Goal: Task Accomplishment & Management: Complete application form

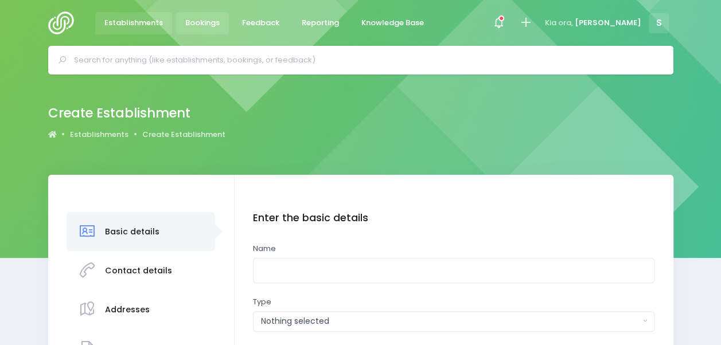
click at [217, 13] on link "Bookings" at bounding box center [202, 23] width 53 height 22
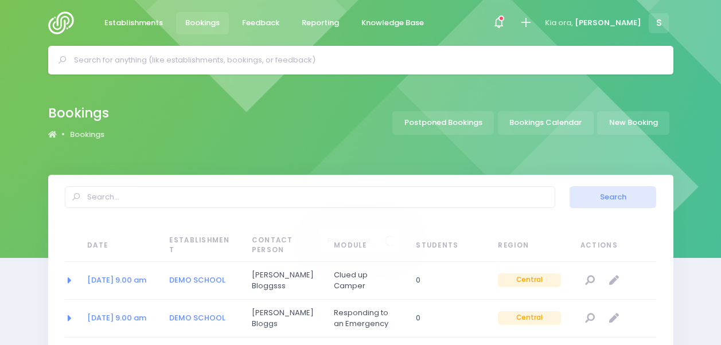
select select "20"
click at [532, 20] on icon at bounding box center [525, 22] width 13 height 13
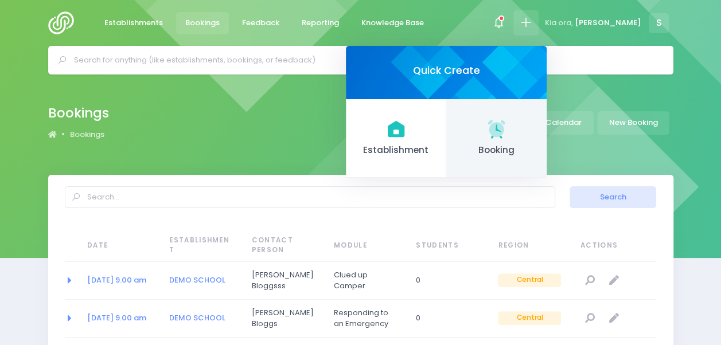
click at [514, 127] on link "Booking" at bounding box center [496, 138] width 100 height 79
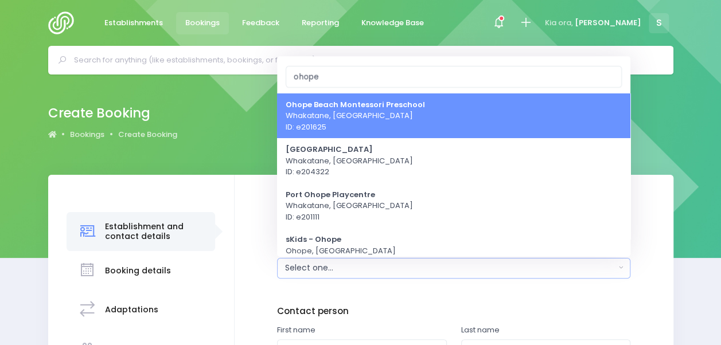
type input "ohope"
click at [398, 115] on span "Ohope Beach Montessori Preschool Whakatane, Central Region ID: e201625" at bounding box center [355, 116] width 139 height 34
select select "201625"
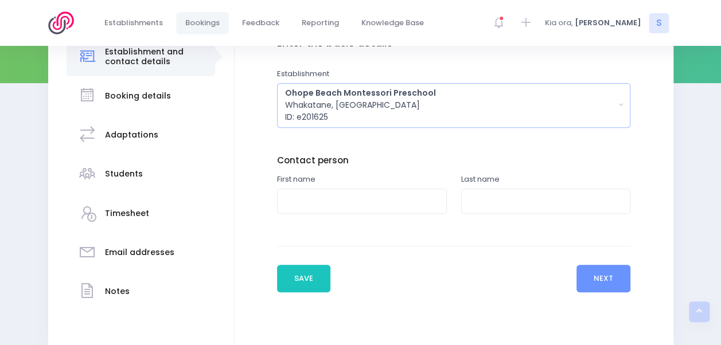
scroll to position [187, 0]
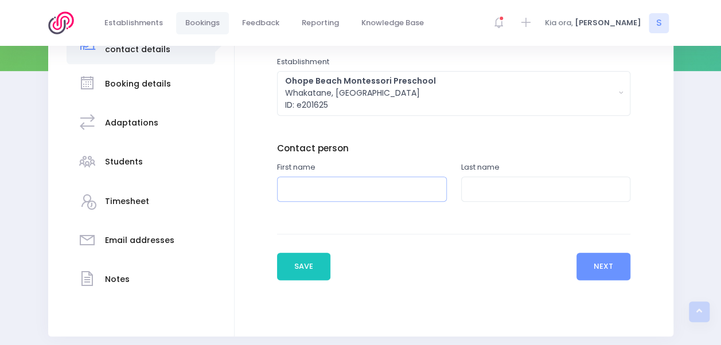
click at [361, 190] on input "text" at bounding box center [362, 190] width 170 height 26
type input "Sarah"
click at [499, 187] on input "text" at bounding box center [546, 190] width 170 height 26
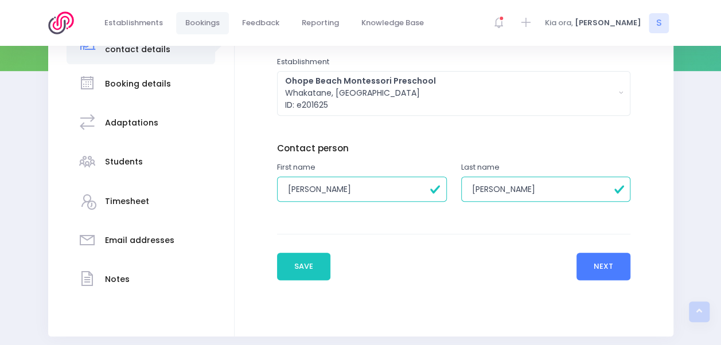
type input "Omar"
click at [620, 266] on button "Next" at bounding box center [604, 267] width 55 height 28
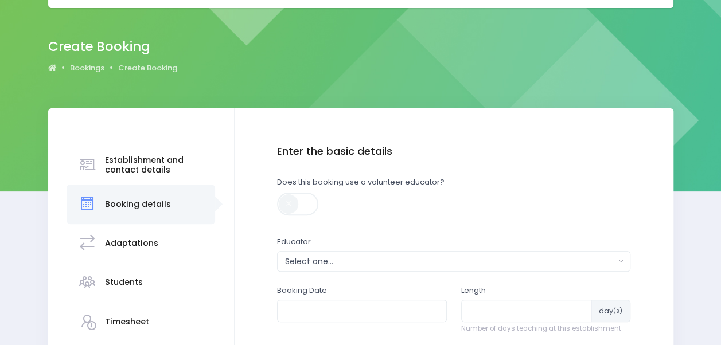
scroll to position [67, 0]
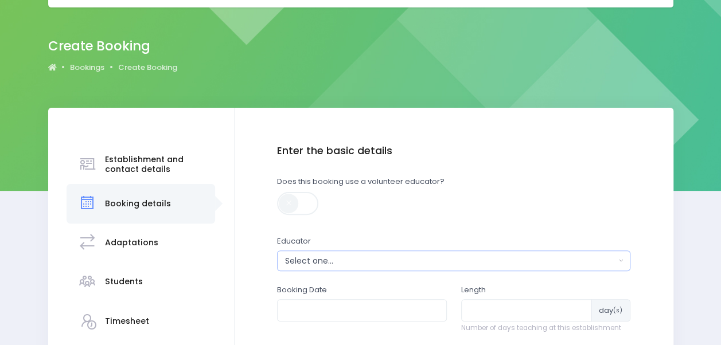
click at [336, 259] on div "Select one..." at bounding box center [450, 261] width 330 height 12
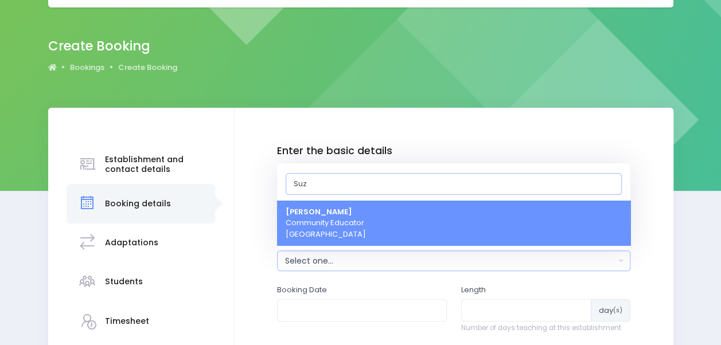
type input "Suz"
click at [340, 215] on strong "[PERSON_NAME]" at bounding box center [319, 212] width 67 height 11
select select "129998"
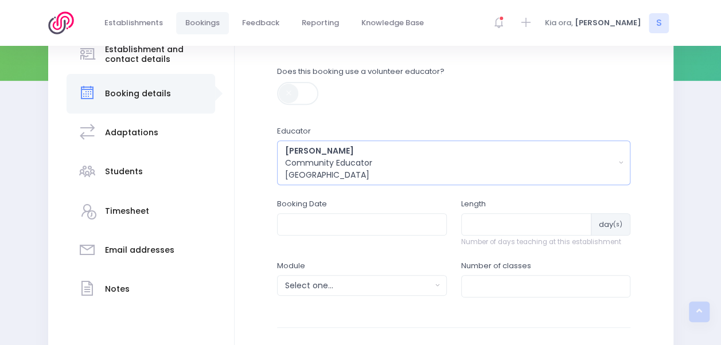
scroll to position [189, 0]
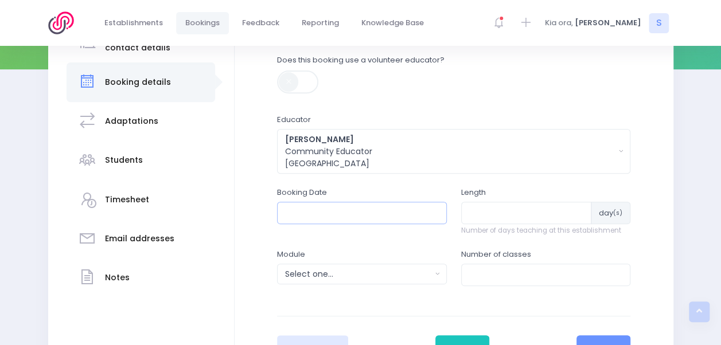
click at [341, 215] on input "text" at bounding box center [362, 213] width 170 height 22
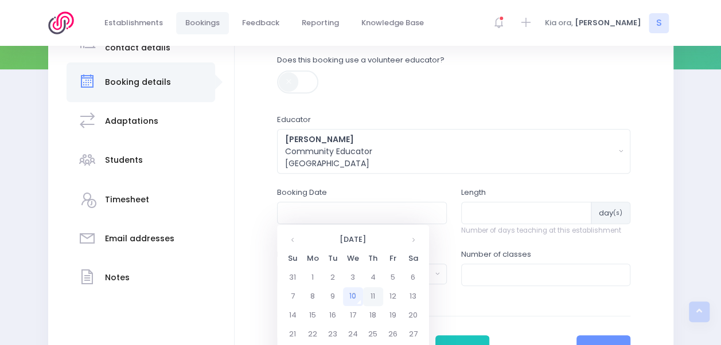
click at [373, 295] on td "11" at bounding box center [373, 296] width 20 height 19
click at [366, 290] on span "9" at bounding box center [364, 293] width 20 height 15
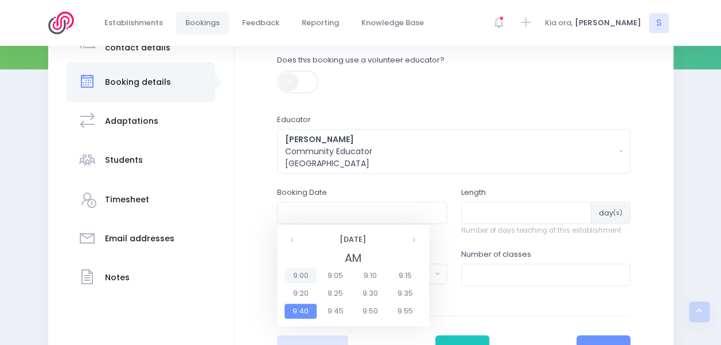
click at [304, 270] on span "9:00" at bounding box center [301, 275] width 32 height 15
type input "11/09/2025 09:00 AM"
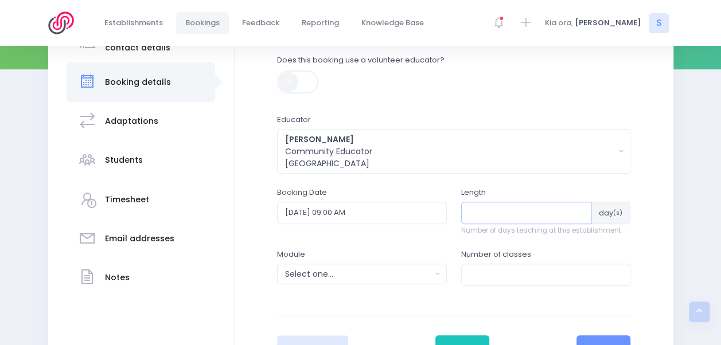
click at [549, 212] on input "number" at bounding box center [526, 213] width 131 height 22
type input "1"
click at [404, 273] on div "Select one..." at bounding box center [358, 274] width 146 height 12
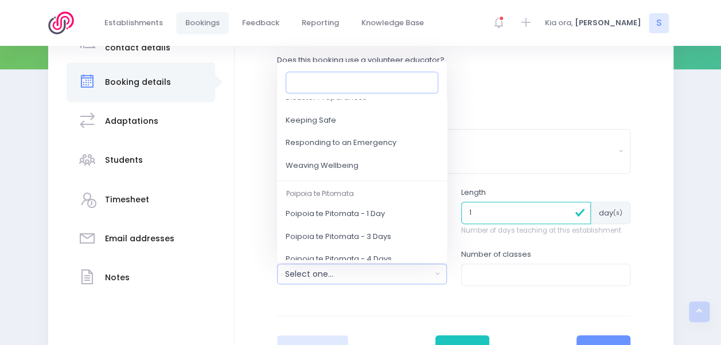
scroll to position [145, 0]
click at [394, 142] on span "Responding to an Emergency" at bounding box center [341, 142] width 111 height 11
select select "Responding to an Emergency"
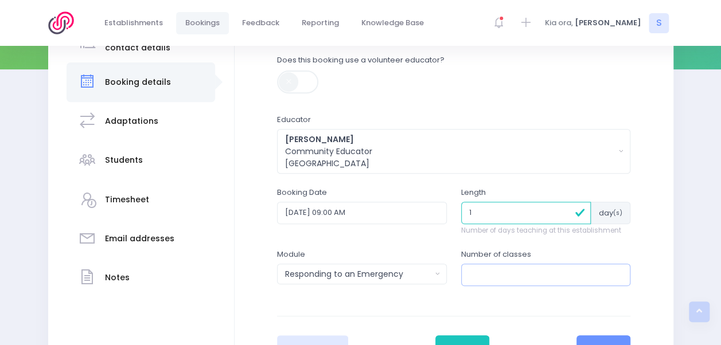
click at [498, 275] on input "number" at bounding box center [546, 275] width 170 height 22
type input "1"
click at [595, 341] on button "Next" at bounding box center [604, 350] width 55 height 28
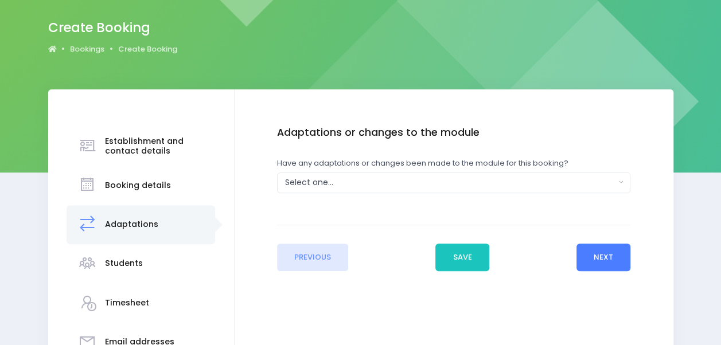
scroll to position [90, 0]
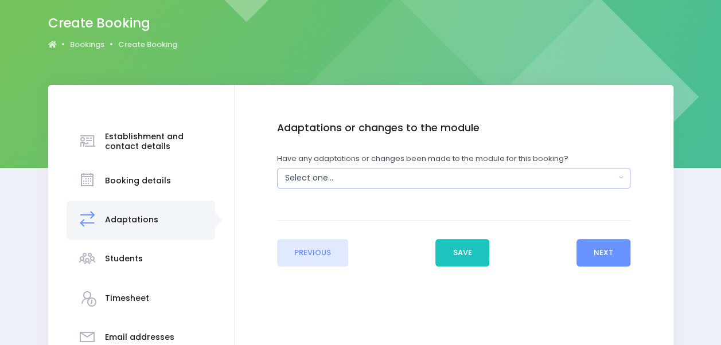
click at [469, 170] on button "Select one..." at bounding box center [453, 178] width 353 height 21
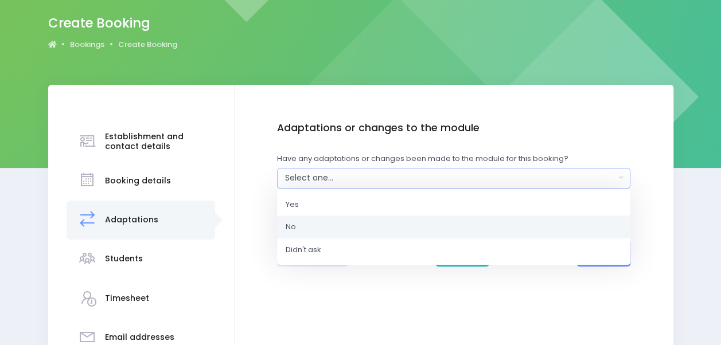
click at [351, 223] on link "No" at bounding box center [453, 227] width 353 height 23
select select "No"
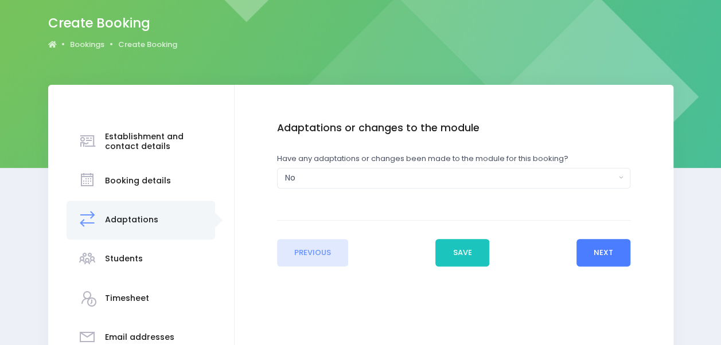
click at [590, 253] on button "Next" at bounding box center [604, 253] width 55 height 28
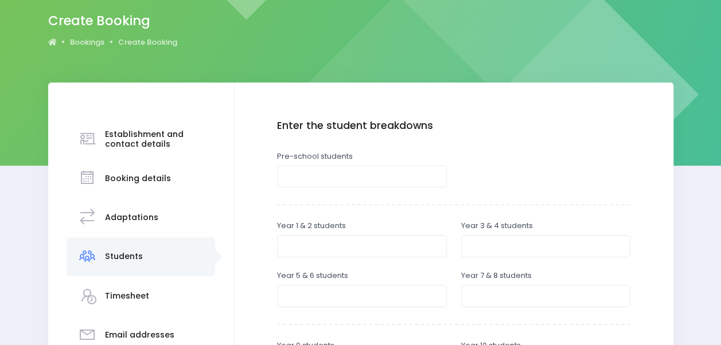
scroll to position [104, 0]
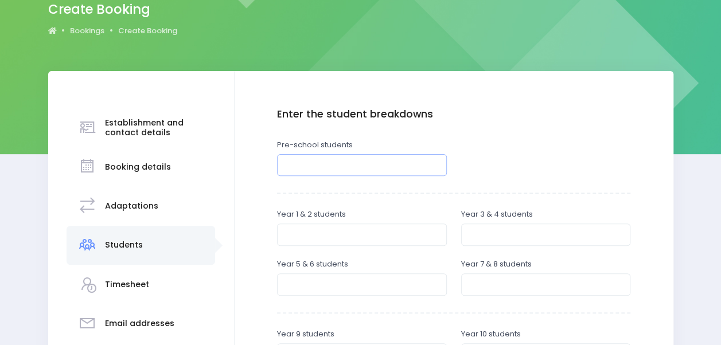
click at [357, 161] on input "number" at bounding box center [362, 165] width 170 height 22
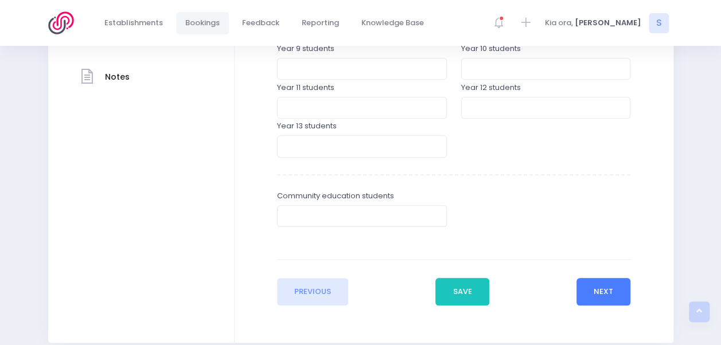
type input "30"
click at [610, 283] on button "Next" at bounding box center [604, 292] width 55 height 28
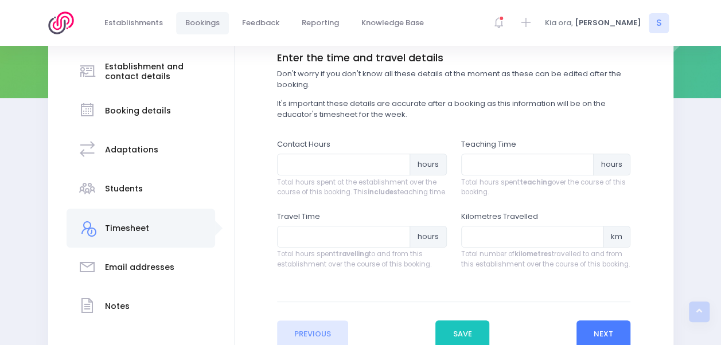
scroll to position [178, 0]
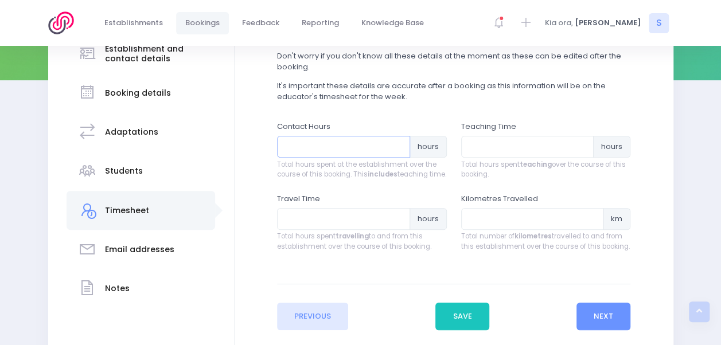
click at [322, 142] on input "number" at bounding box center [343, 147] width 133 height 22
type input "1"
click at [480, 147] on input "number" at bounding box center [527, 147] width 133 height 22
type input "1"
click at [337, 227] on input "number" at bounding box center [343, 219] width 133 height 22
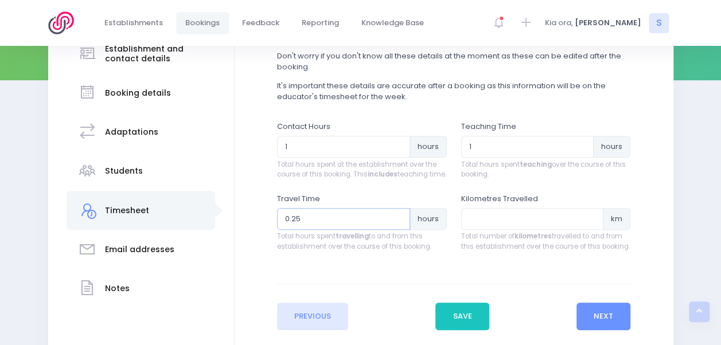
type input "0.25"
click at [398, 226] on input "0.25" at bounding box center [343, 219] width 133 height 22
type input "1"
click at [590, 228] on input "1" at bounding box center [532, 219] width 143 height 22
drag, startPoint x: 552, startPoint y: 226, endPoint x: 453, endPoint y: 234, distance: 99.0
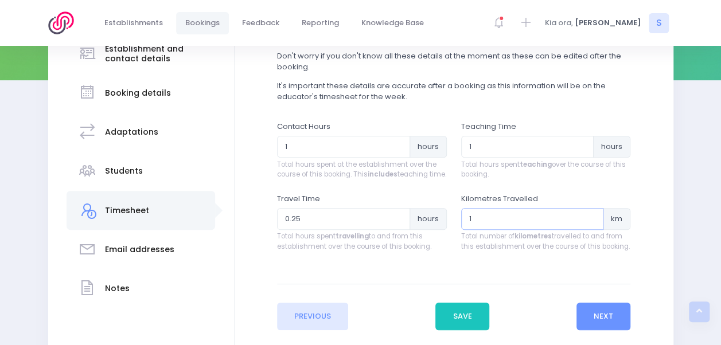
click at [454, 234] on div "Kilometres Travelled 1 km Total number of kilometres travelled to and from this…" at bounding box center [546, 229] width 184 height 72
type input "0.5"
click at [398, 225] on input "0.5" at bounding box center [343, 219] width 133 height 22
click at [524, 227] on input "1" at bounding box center [532, 219] width 143 height 22
type input "19"
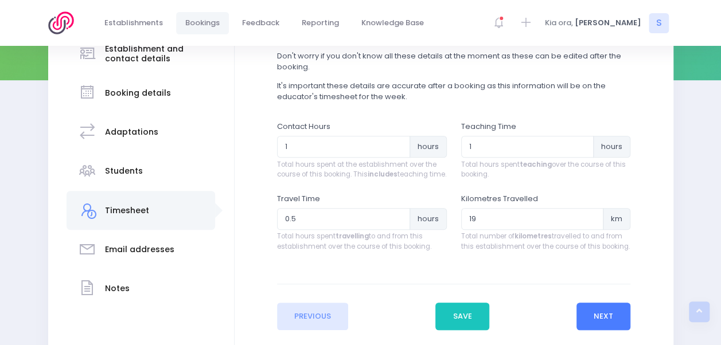
click at [593, 322] on button "Next" at bounding box center [604, 317] width 55 height 28
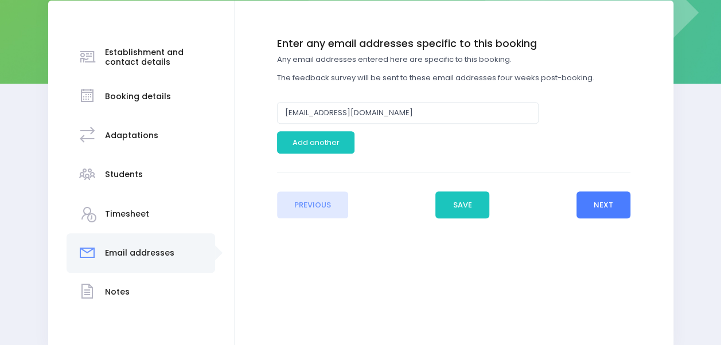
scroll to position [177, 0]
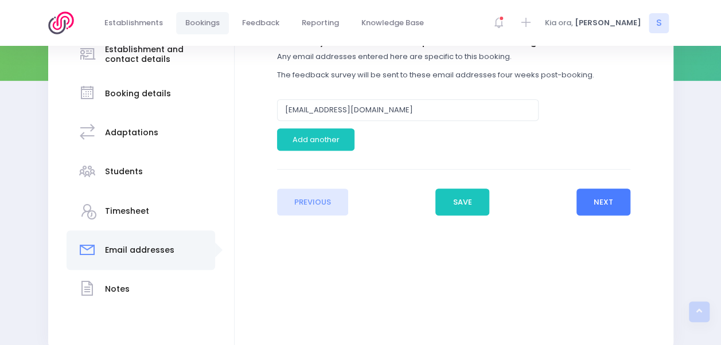
click at [604, 200] on button "Next" at bounding box center [604, 203] width 55 height 28
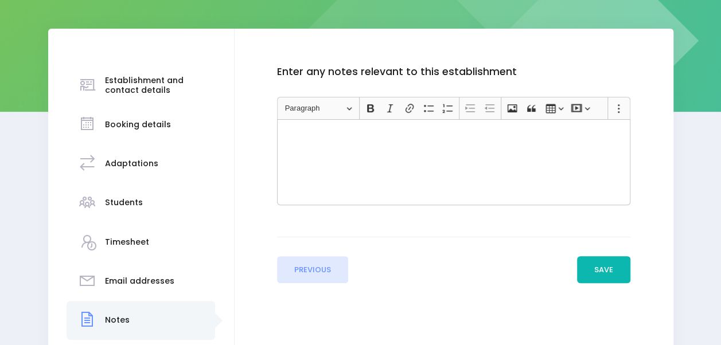
scroll to position [147, 0]
click at [602, 264] on button "Save" at bounding box center [604, 270] width 54 height 28
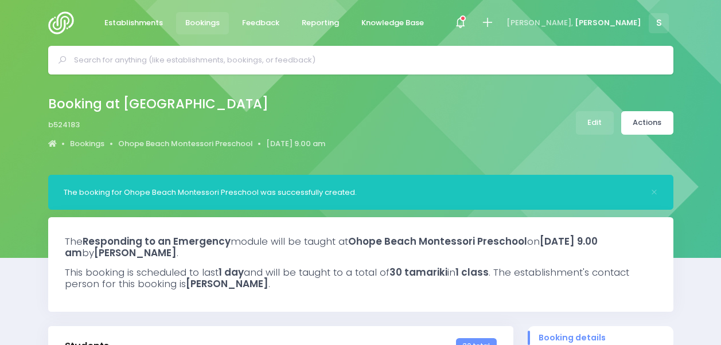
select select "5"
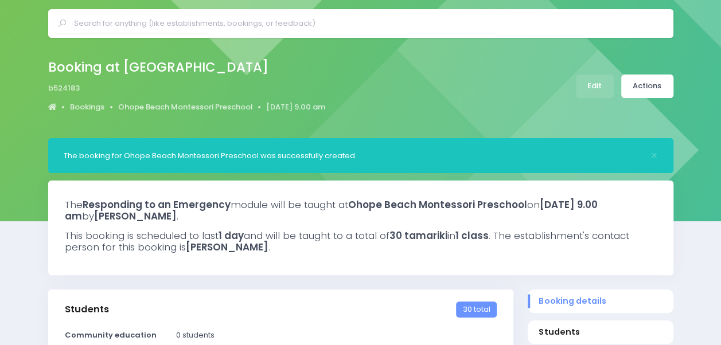
scroll to position [10, 0]
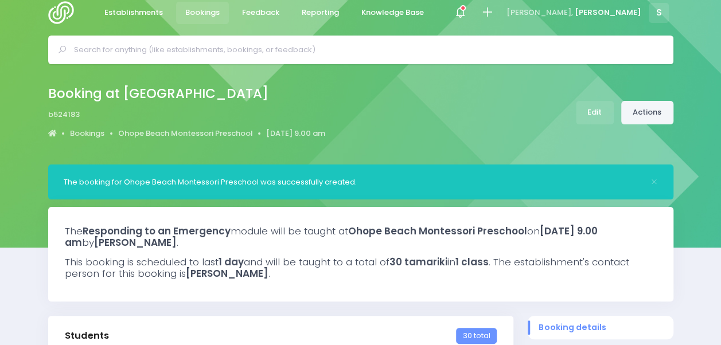
click at [651, 120] on link "Actions" at bounding box center [647, 113] width 52 height 24
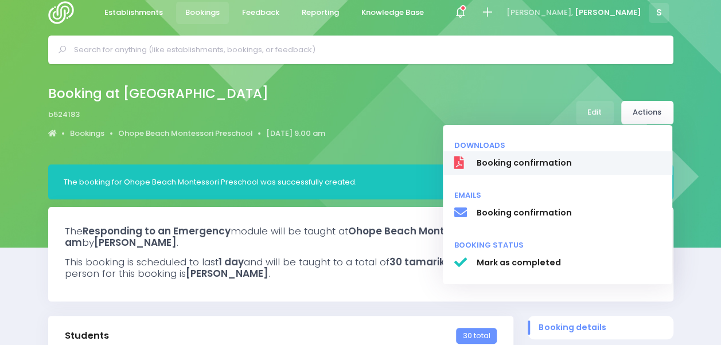
click at [555, 165] on span "Booking confirmation" at bounding box center [568, 163] width 185 height 12
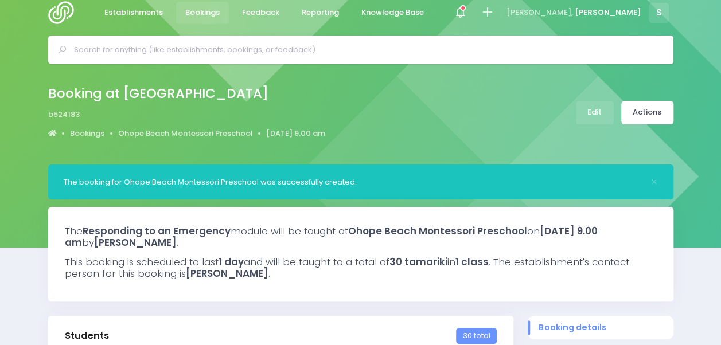
click at [460, 111] on div "Booking at [GEOGRAPHIC_DATA] b524183 Bookings [GEOGRAPHIC_DATA] [DATE] 9.00 am" at bounding box center [361, 113] width 654 height 60
click at [599, 114] on link "Edit" at bounding box center [595, 113] width 38 height 24
click at [659, 114] on link "Actions" at bounding box center [647, 113] width 52 height 24
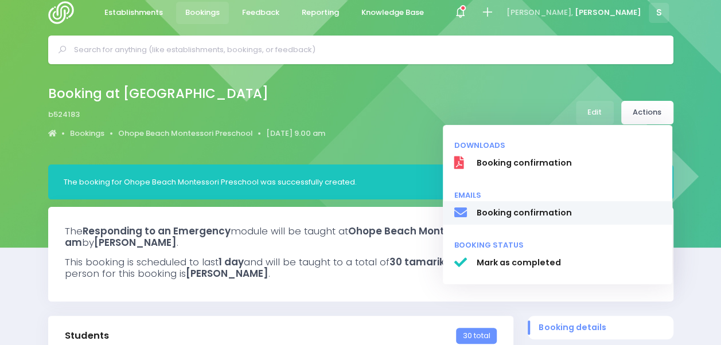
click at [554, 210] on span "Booking confirmation" at bounding box center [568, 213] width 185 height 12
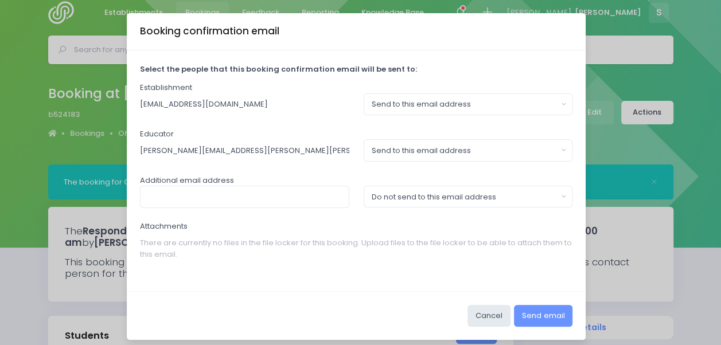
click at [649, 150] on div "Booking confirmation email Select the people that this booking confirmation ema…" at bounding box center [360, 172] width 721 height 345
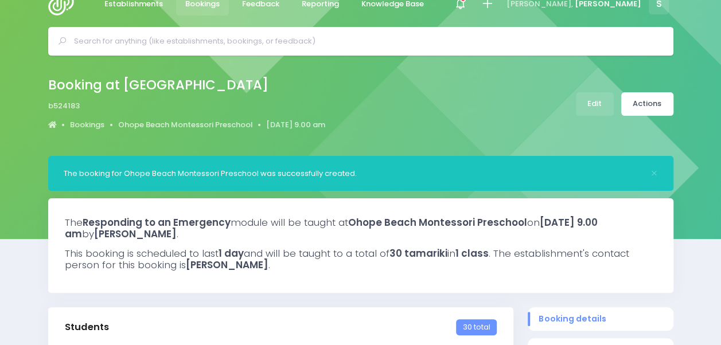
scroll to position [22, 0]
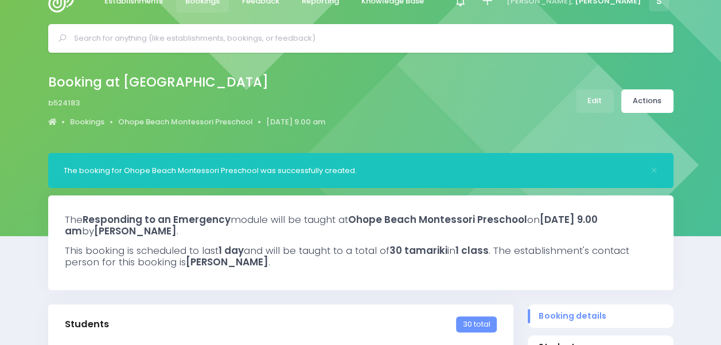
drag, startPoint x: 563, startPoint y: 197, endPoint x: 714, endPoint y: 218, distance: 151.7
drag, startPoint x: 714, startPoint y: 218, endPoint x: 411, endPoint y: 172, distance: 305.8
click at [411, 172] on div "The booking for Ohope Beach Montessori Preschool was successfully created." at bounding box center [353, 170] width 579 height 11
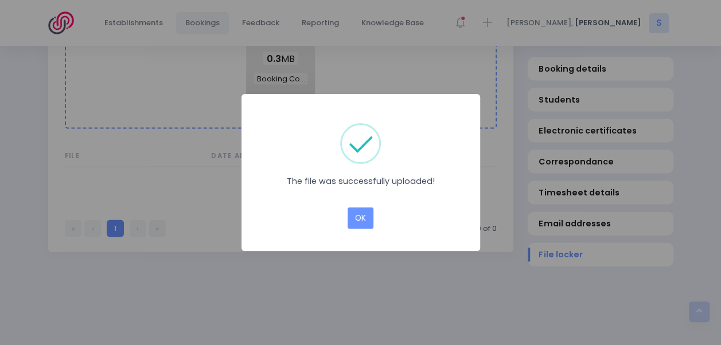
scroll to position [1106, 0]
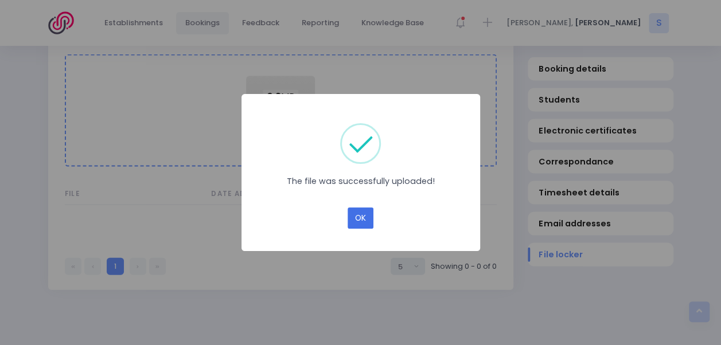
click at [354, 217] on button "OK" at bounding box center [361, 219] width 26 height 22
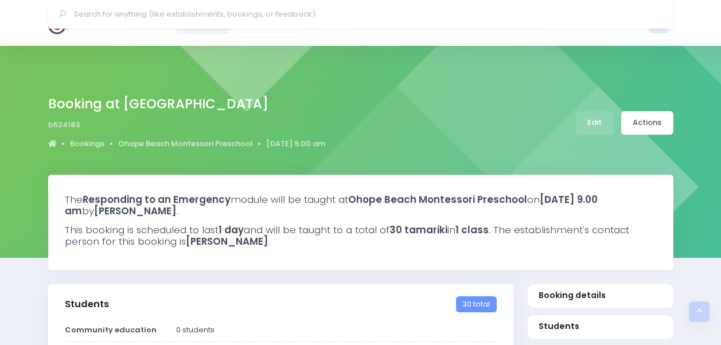
select select "5"
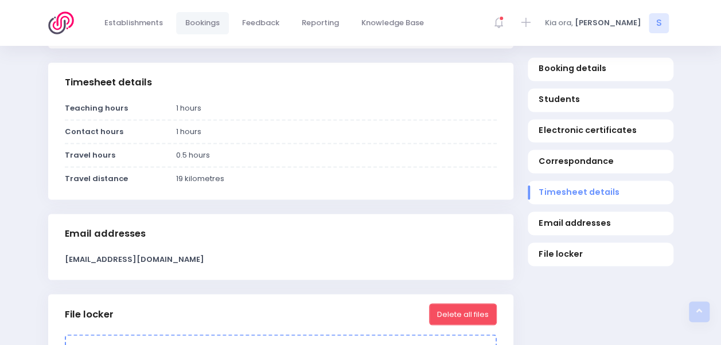
scroll to position [752, 0]
